Goal: Find specific page/section

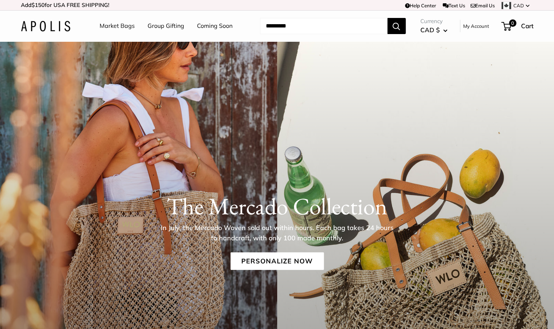
click at [117, 27] on link "Market Bags" at bounding box center [117, 25] width 35 height 11
